Goal: Navigation & Orientation: Find specific page/section

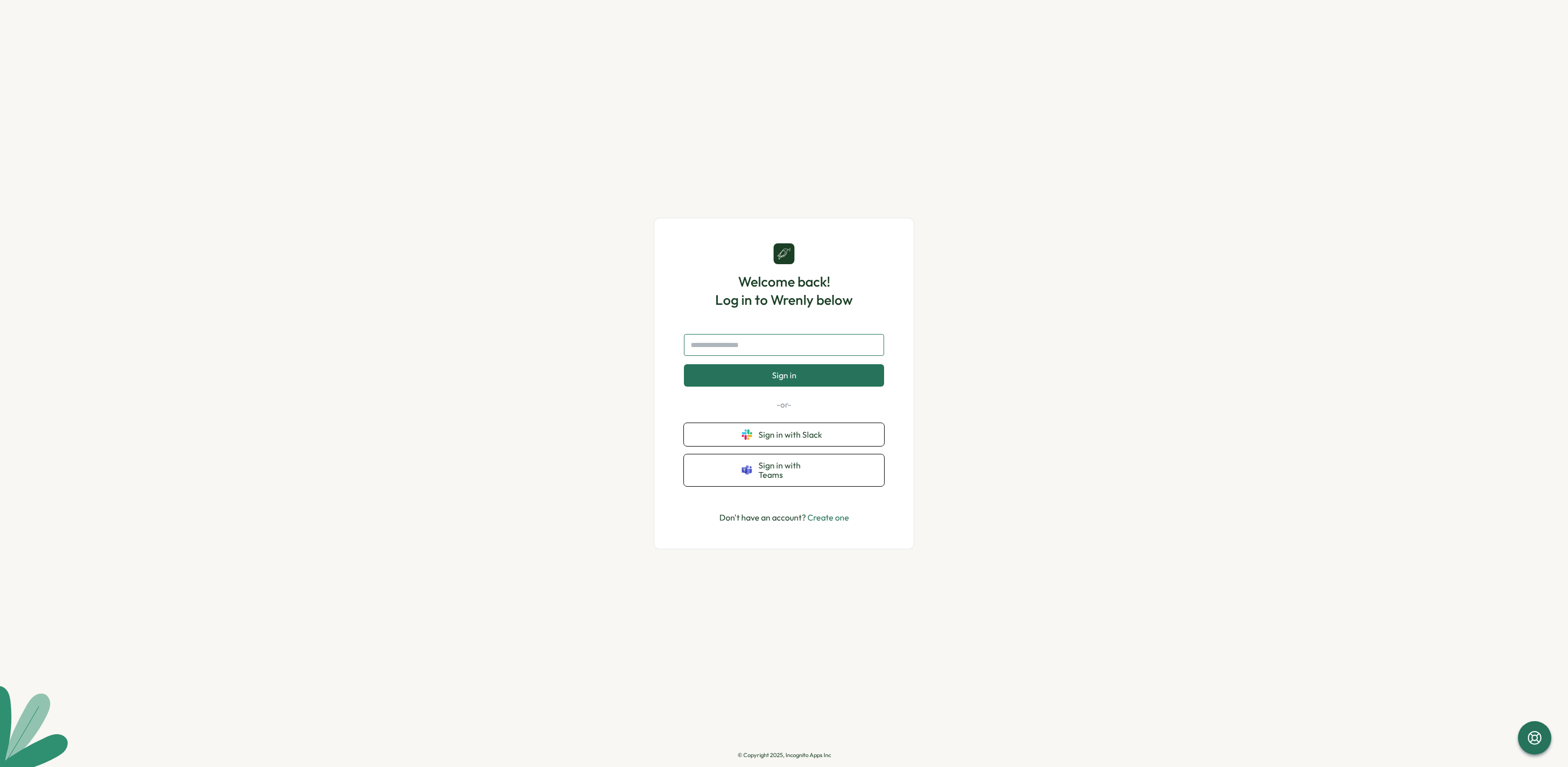
click at [802, 348] on input "text" at bounding box center [783, 345] width 200 height 22
type input "**********"
click at [786, 385] on button "Sign in" at bounding box center [783, 375] width 200 height 22
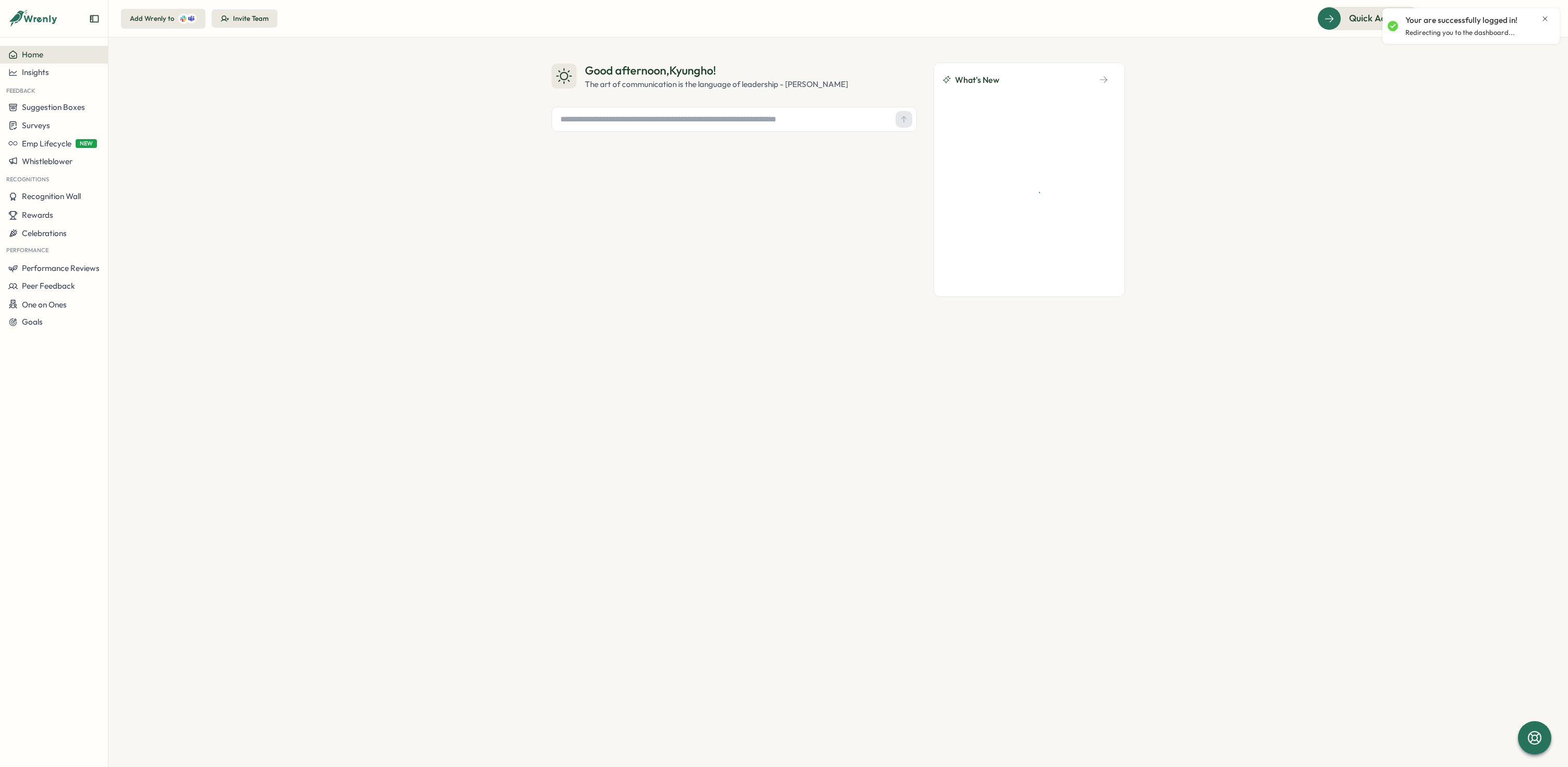
click at [1544, 16] on icon "Close notification" at bounding box center [1545, 19] width 8 height 8
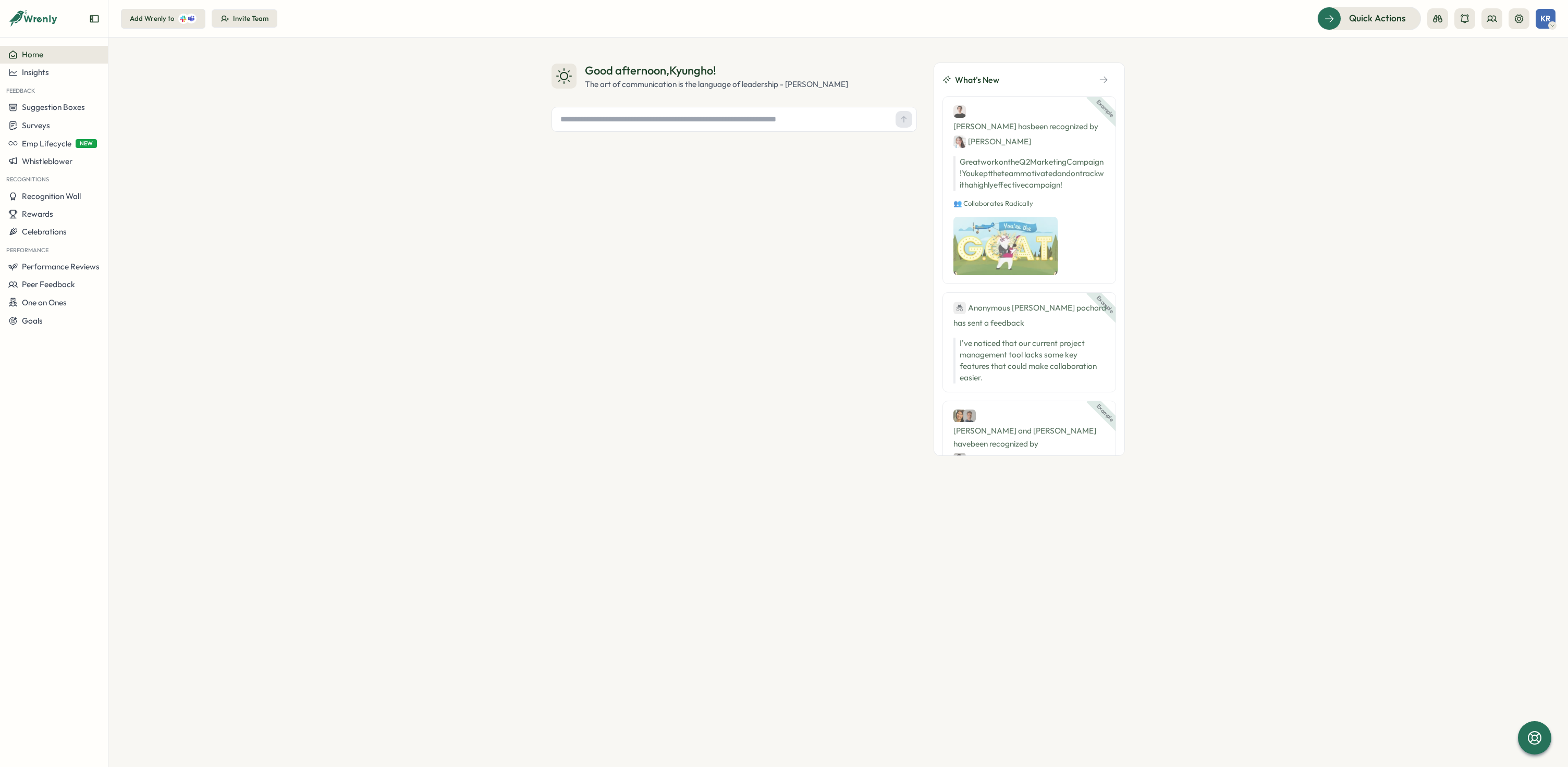
click at [1379, 190] on div "Good afternoon , Kyungho ! The art of communication is the language of leadersh…" at bounding box center [838, 402] width 1459 height 729
click at [717, 253] on div "Good afternoon , Kyungho ! The art of communication is the language of leadersh…" at bounding box center [734, 259] width 365 height 393
drag, startPoint x: 1301, startPoint y: 152, endPoint x: 1319, endPoint y: 135, distance: 24.8
click at [1309, 146] on div "Good afternoon , Kyungho ! The art of communication is the language of leadersh…" at bounding box center [838, 402] width 1459 height 729
click at [145, 19] on div "Add Wrenly to" at bounding box center [152, 19] width 44 height 10
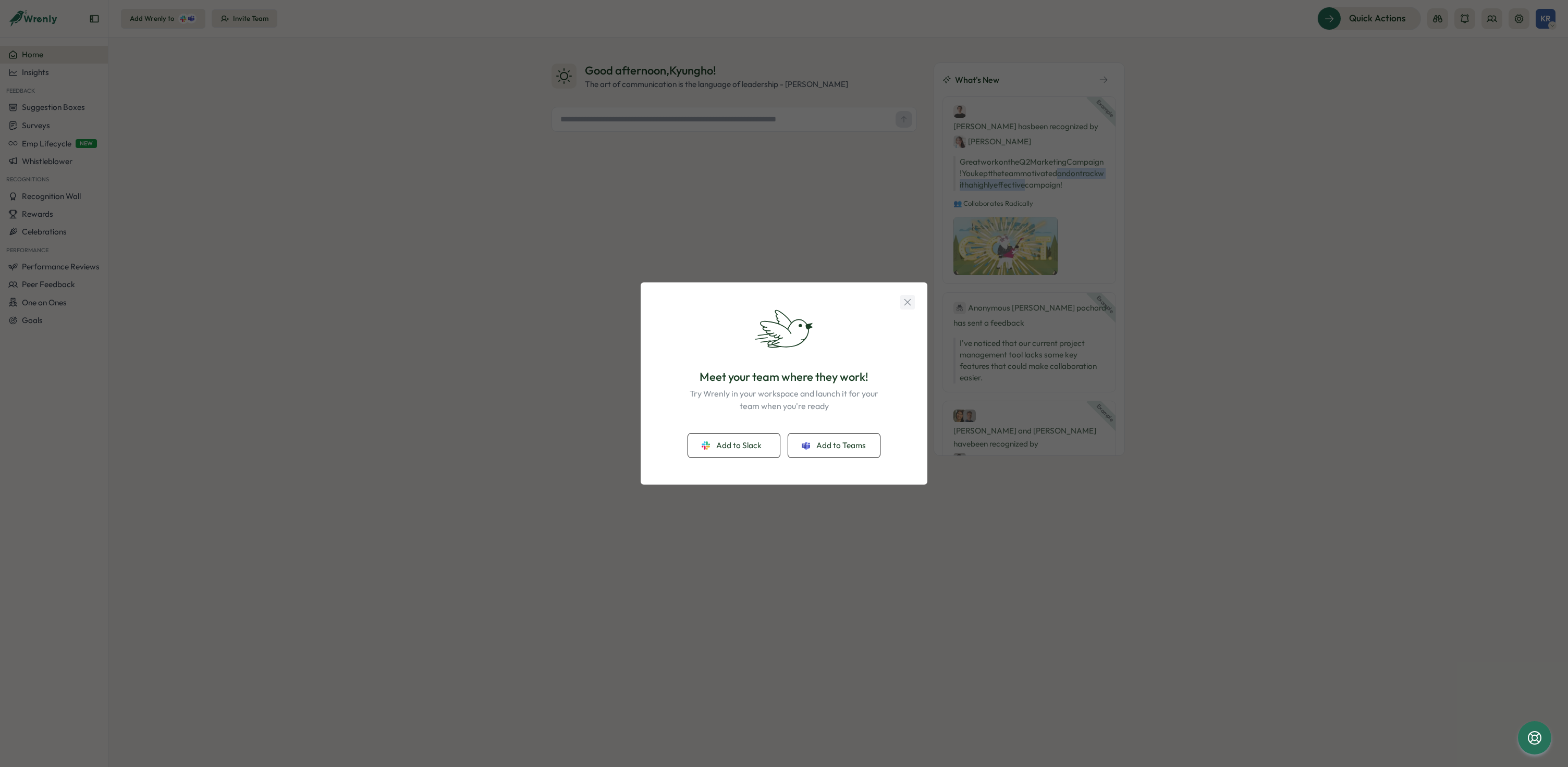
click at [909, 300] on icon "button" at bounding box center [907, 302] width 6 height 6
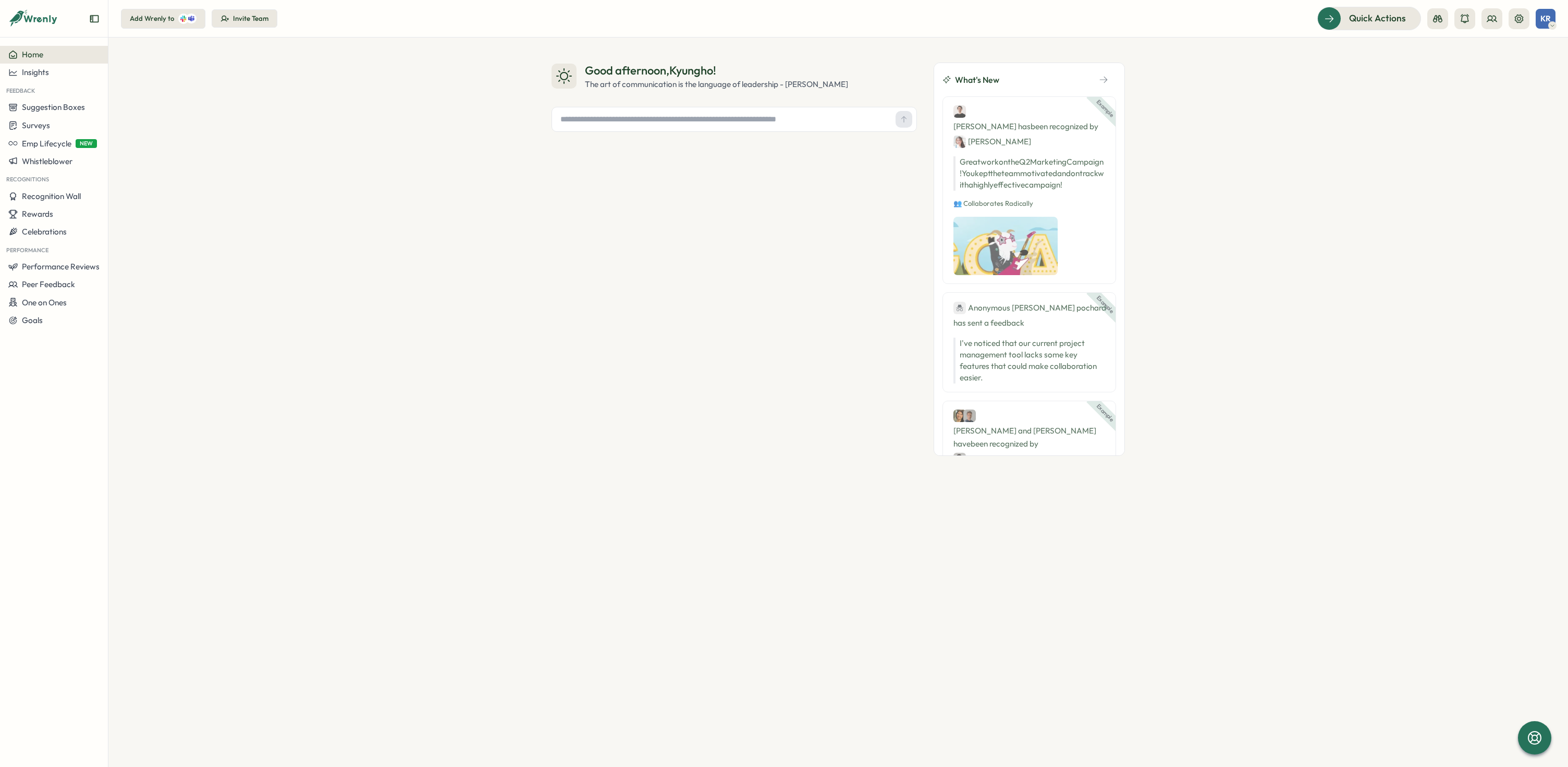
click at [1421, 315] on div "Good afternoon , Kyungho ! The art of communication is the language of leadersh…" at bounding box center [838, 402] width 1459 height 729
click at [1352, 15] on span "Quick Actions" at bounding box center [1362, 19] width 57 height 14
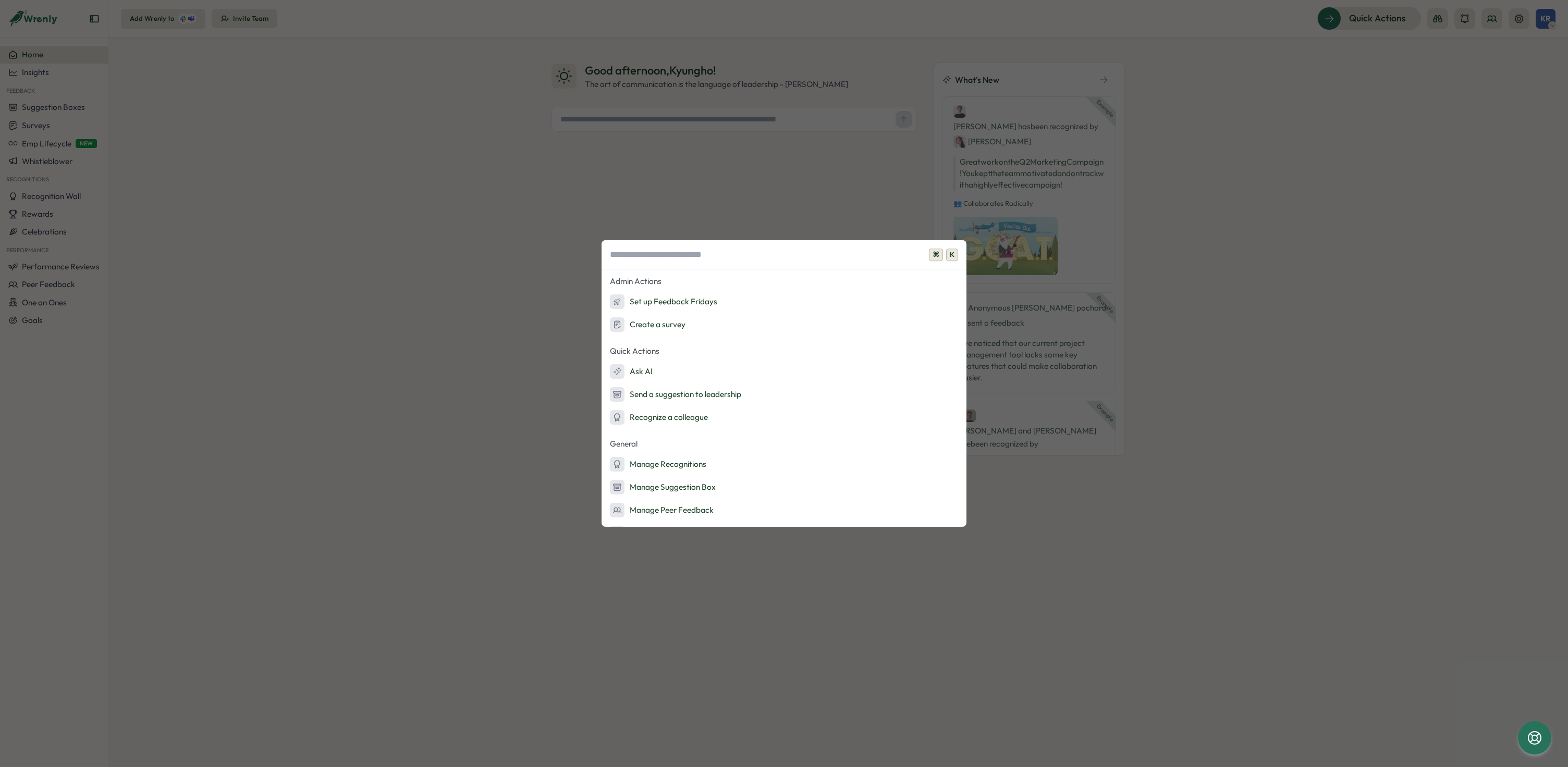
click at [1435, 296] on div "⌘ K Admin Actions Set up Feedback Fridays Create a survey Quick Actions Ask AI …" at bounding box center [784, 384] width 1568 height 767
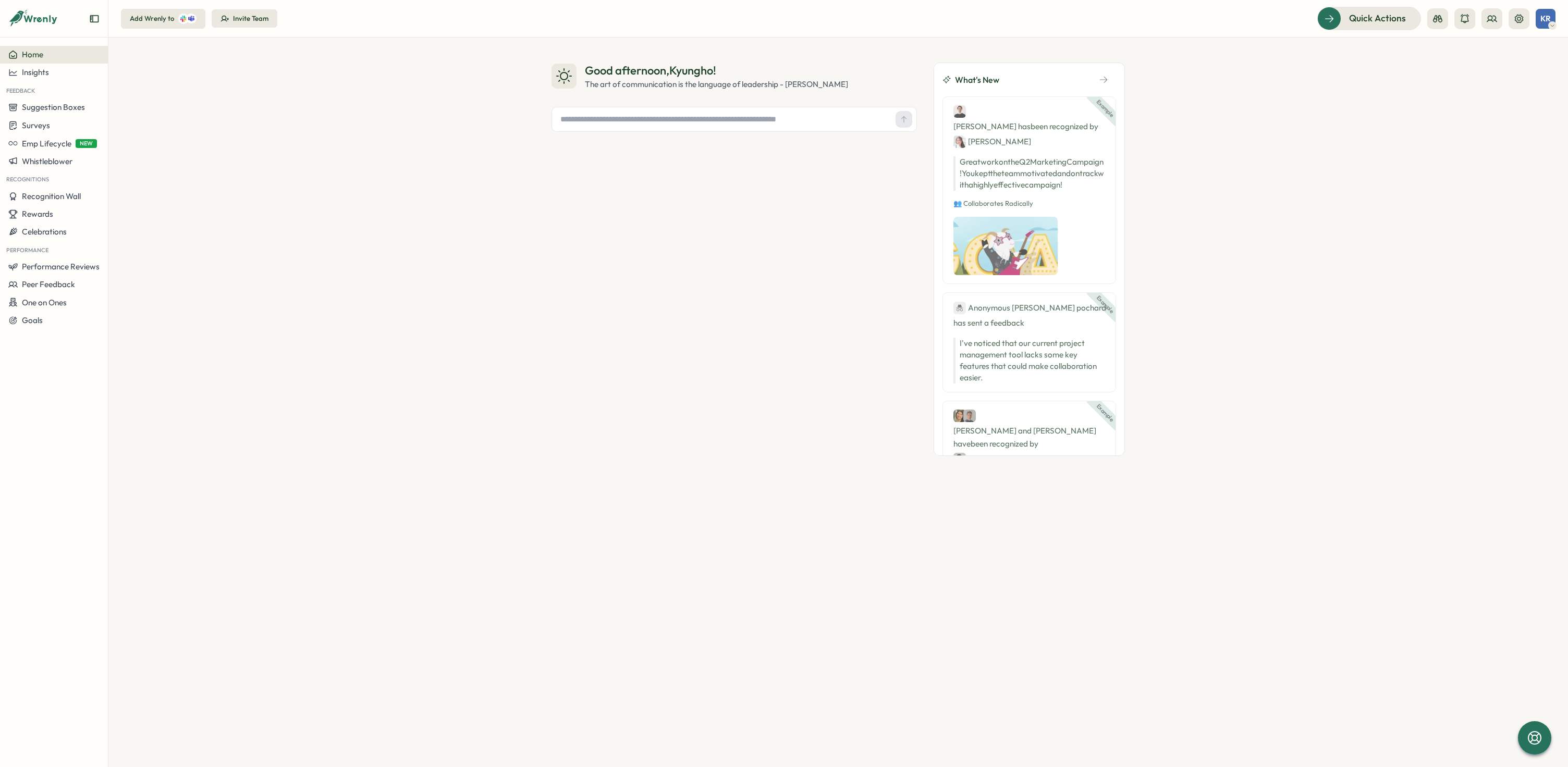
click at [98, 21] on icon "Expand sidebar" at bounding box center [94, 19] width 8 height 8
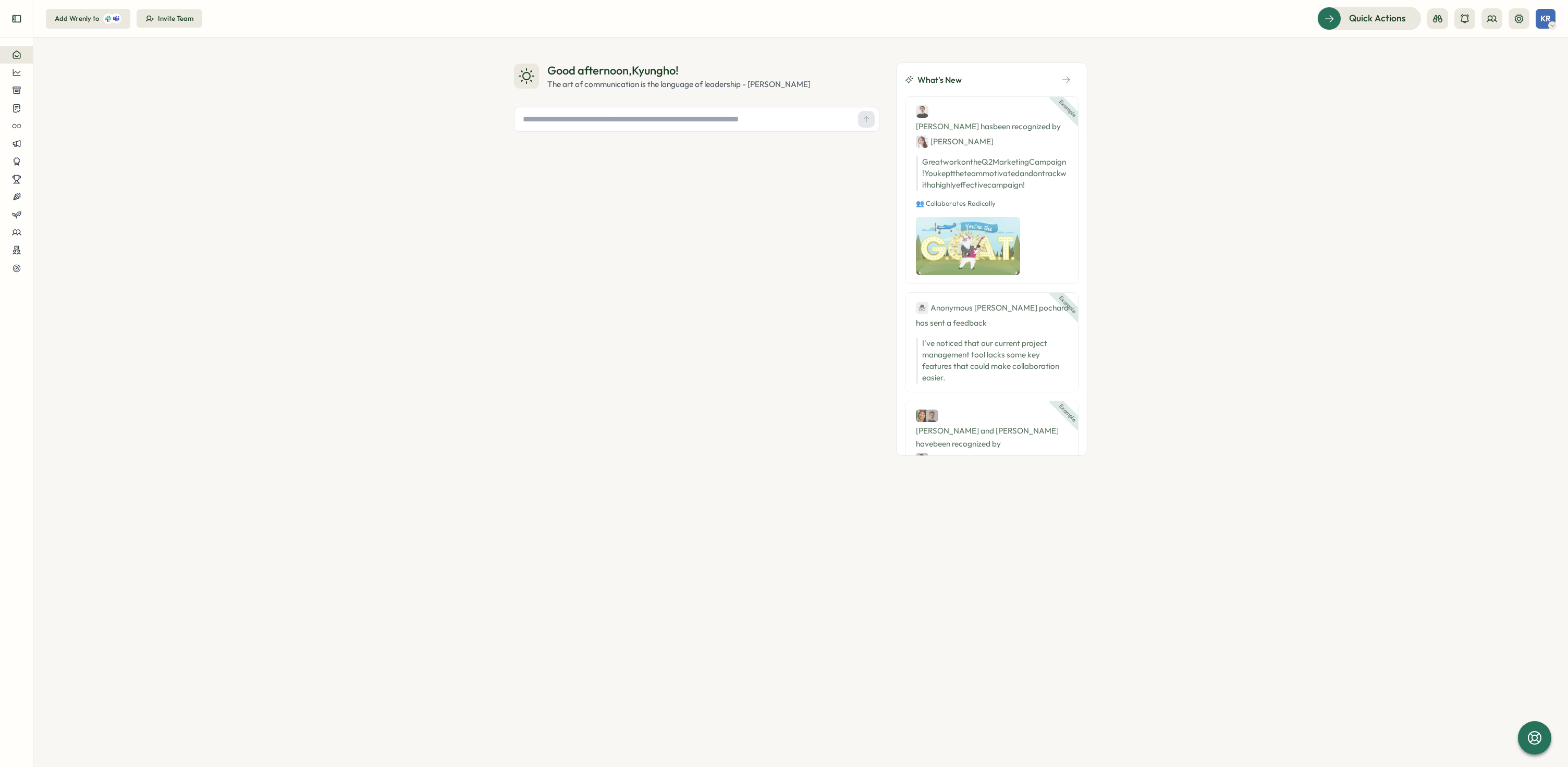
click at [15, 15] on icon "Expand sidebar" at bounding box center [16, 19] width 8 height 8
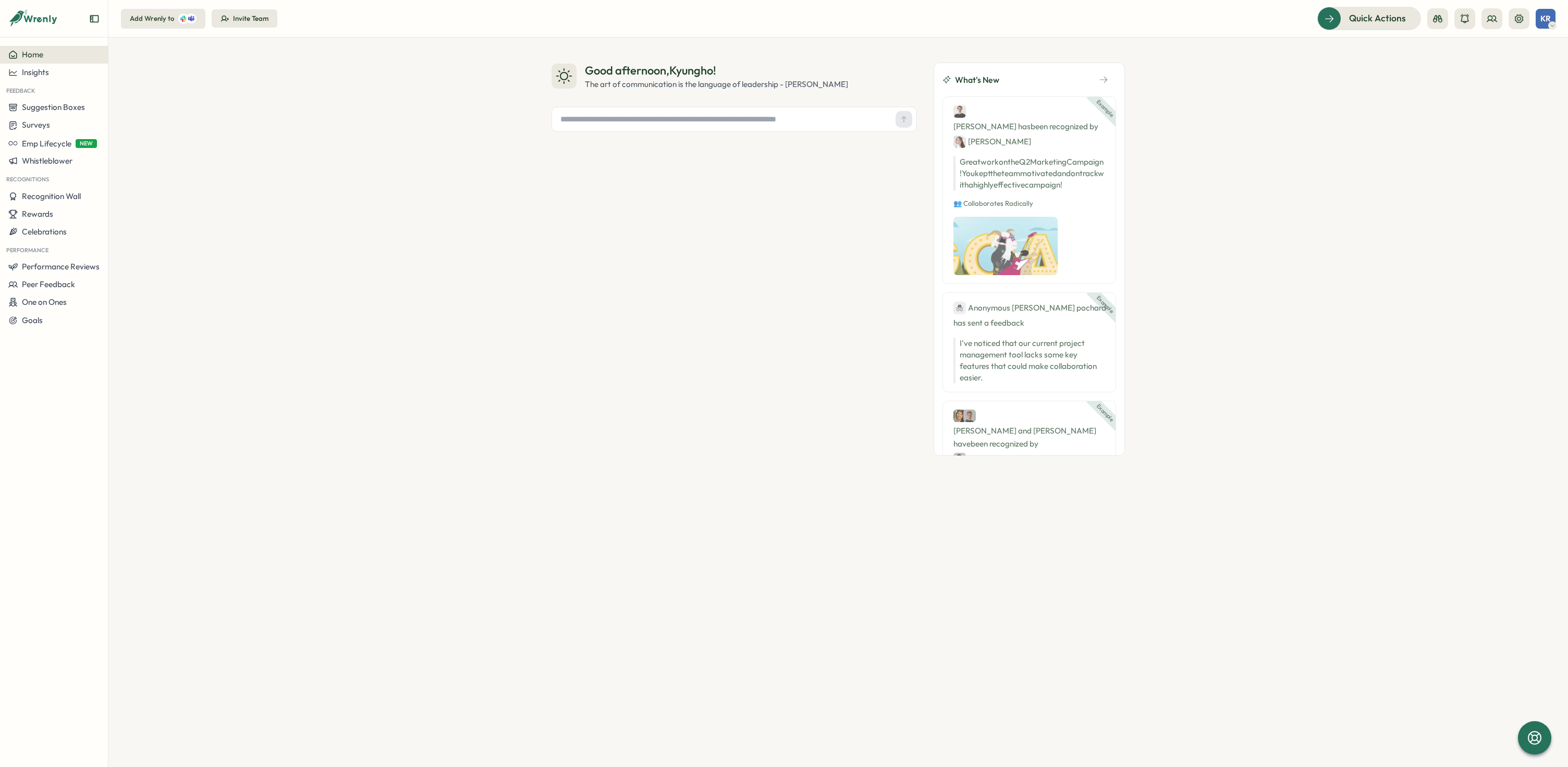
click at [1543, 16] on span "KR" at bounding box center [1545, 18] width 10 height 9
click at [1543, 20] on span "KR" at bounding box center [1545, 18] width 10 height 9
click at [1518, 72] on div "My Activity" at bounding box center [1527, 71] width 52 height 12
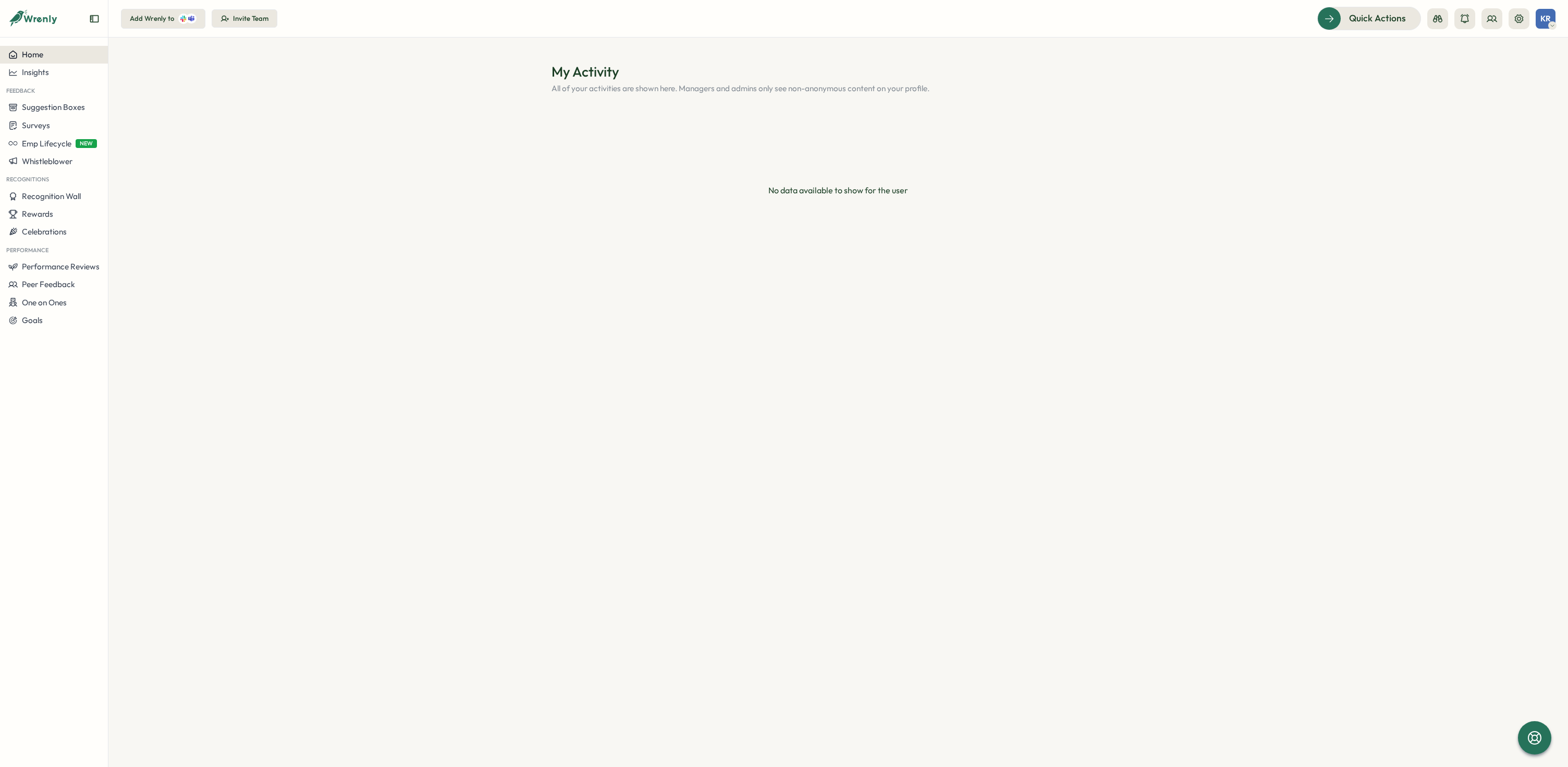
click at [61, 61] on button "Home" at bounding box center [54, 55] width 108 height 18
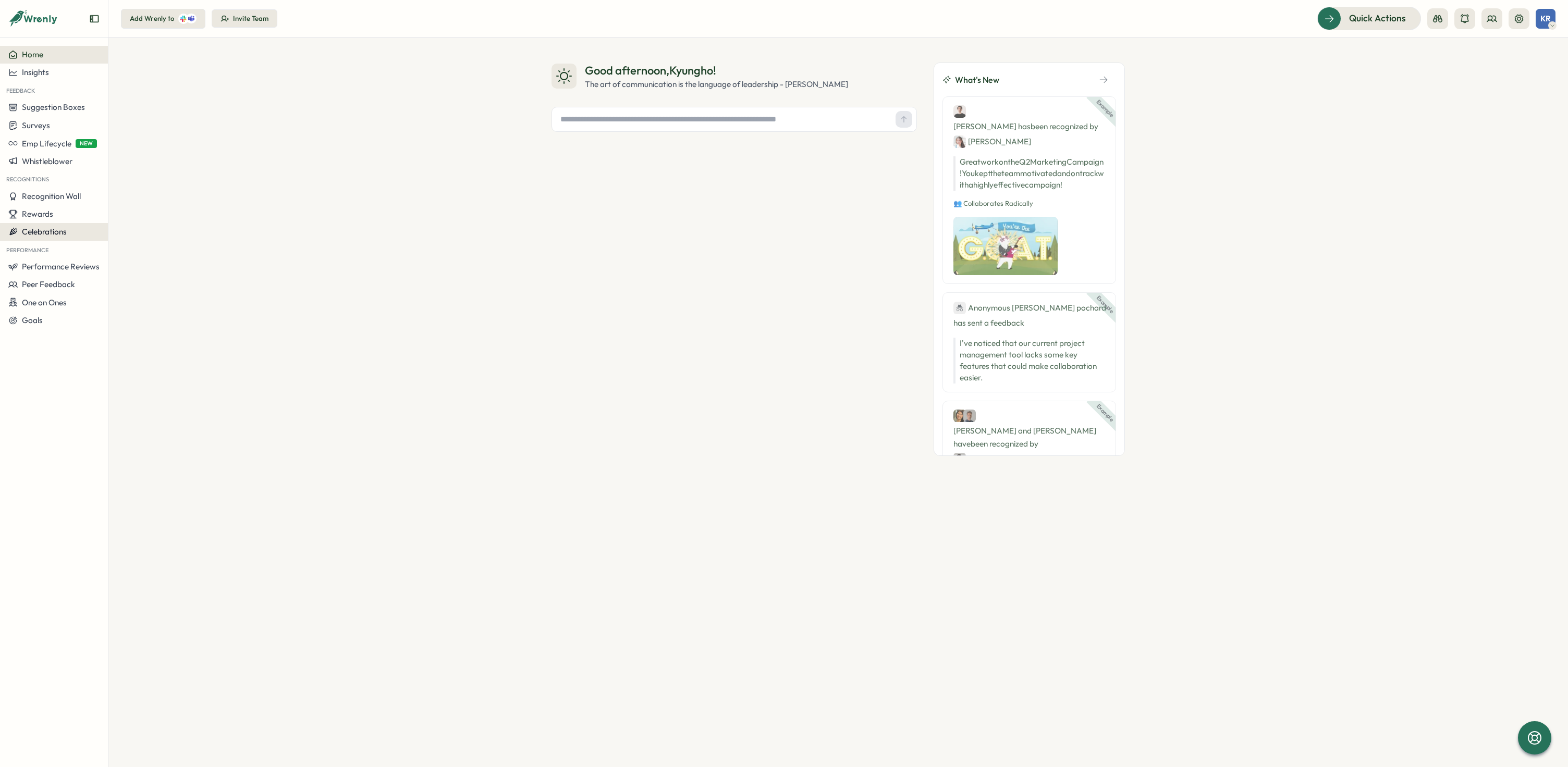
click at [59, 231] on span "Celebrations" at bounding box center [44, 232] width 45 height 10
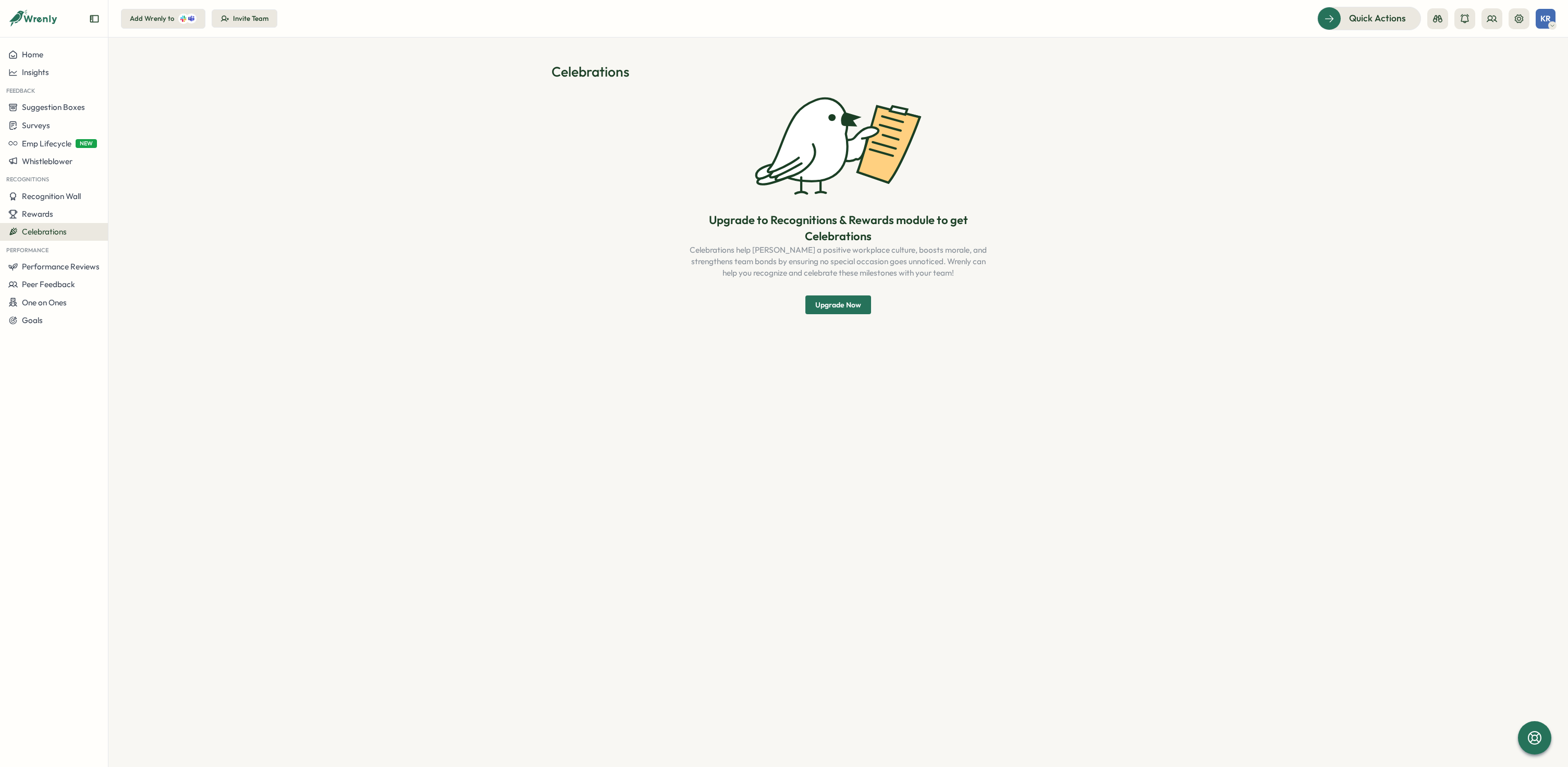
click at [430, 289] on section "Celebrations Upgrade to Recognitions & Rewards module to get Celebrations Celeb…" at bounding box center [838, 402] width 1459 height 729
click at [41, 199] on span "Recognition Wall" at bounding box center [52, 196] width 59 height 10
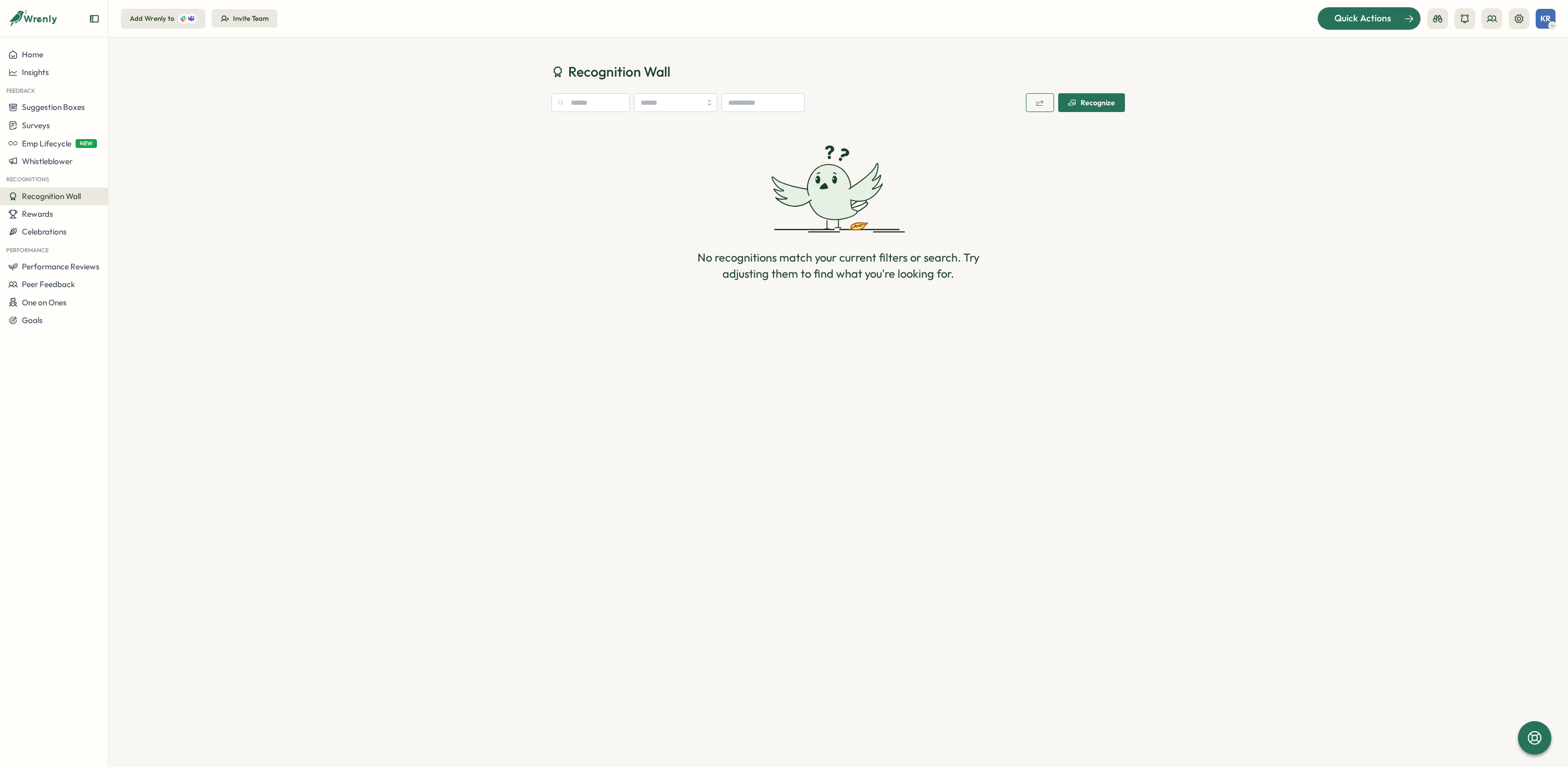
click at [1347, 23] on span "Quick Actions" at bounding box center [1362, 19] width 57 height 14
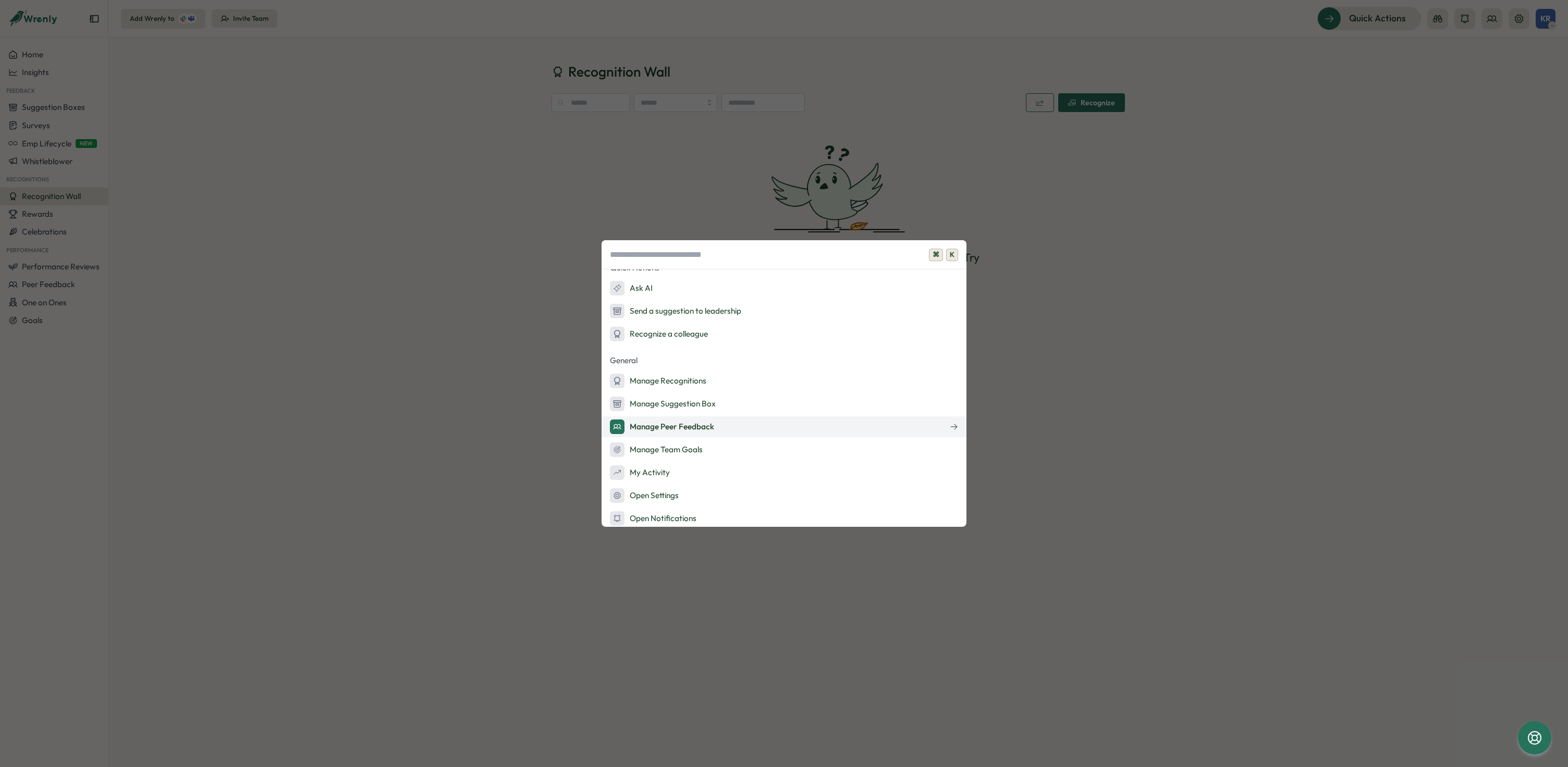
scroll to position [89, 0]
click at [1357, 342] on div "⌘ K Admin Actions Set up Feedback Fridays Create a survey Quick Actions Ask AI …" at bounding box center [784, 384] width 1568 height 767
